Goal: Unclear

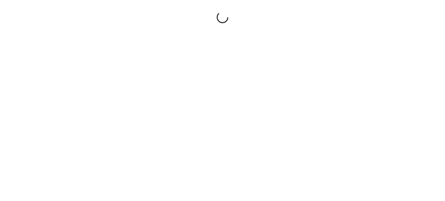
click at [275, 131] on div at bounding box center [222, 100] width 445 height 201
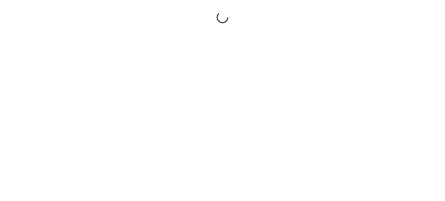
click at [275, 131] on div at bounding box center [222, 100] width 445 height 201
